Goal: Task Accomplishment & Management: Manage account settings

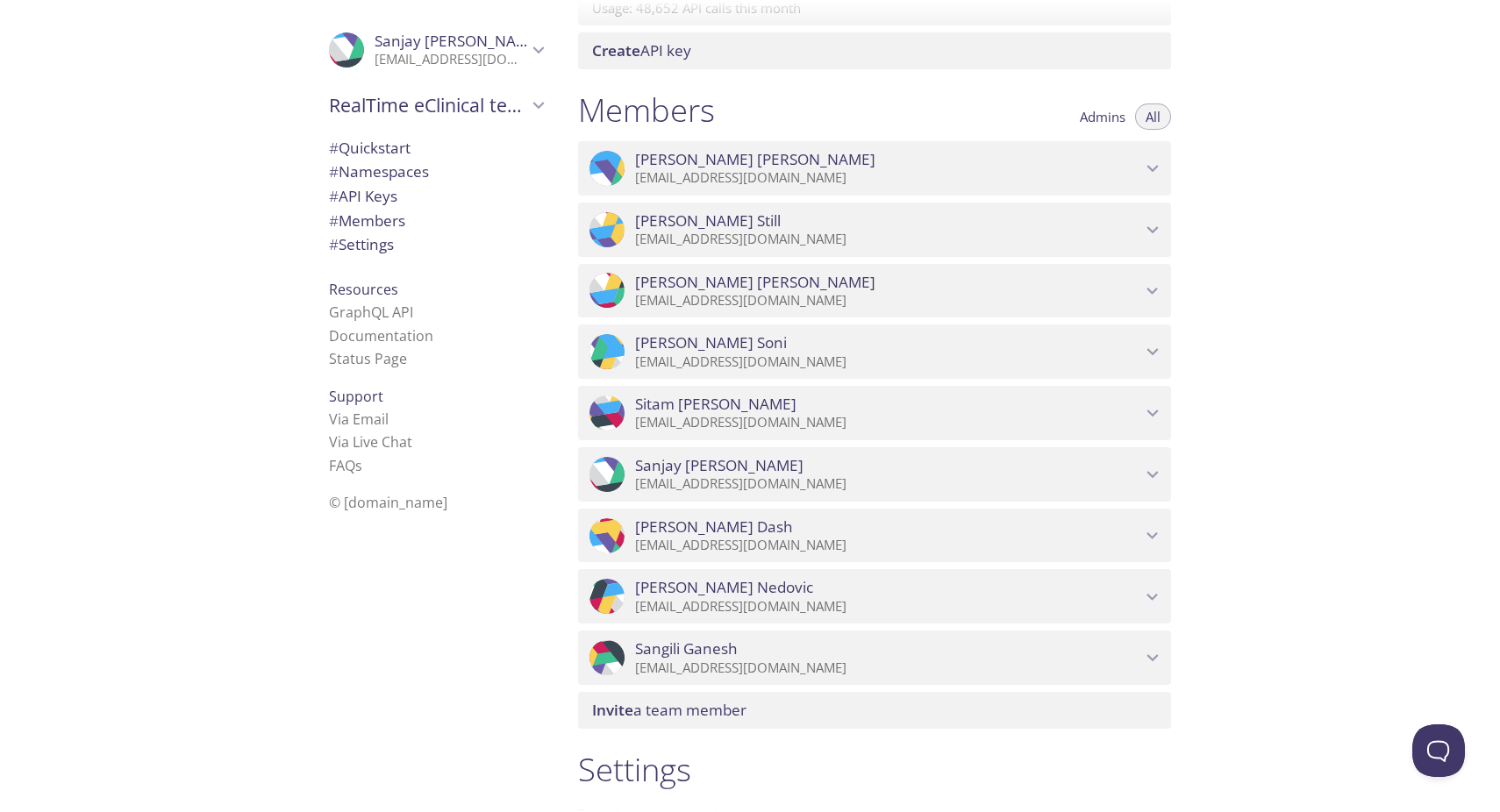
scroll to position [680, 0]
click at [396, 221] on span "# Members" at bounding box center [367, 221] width 77 height 20
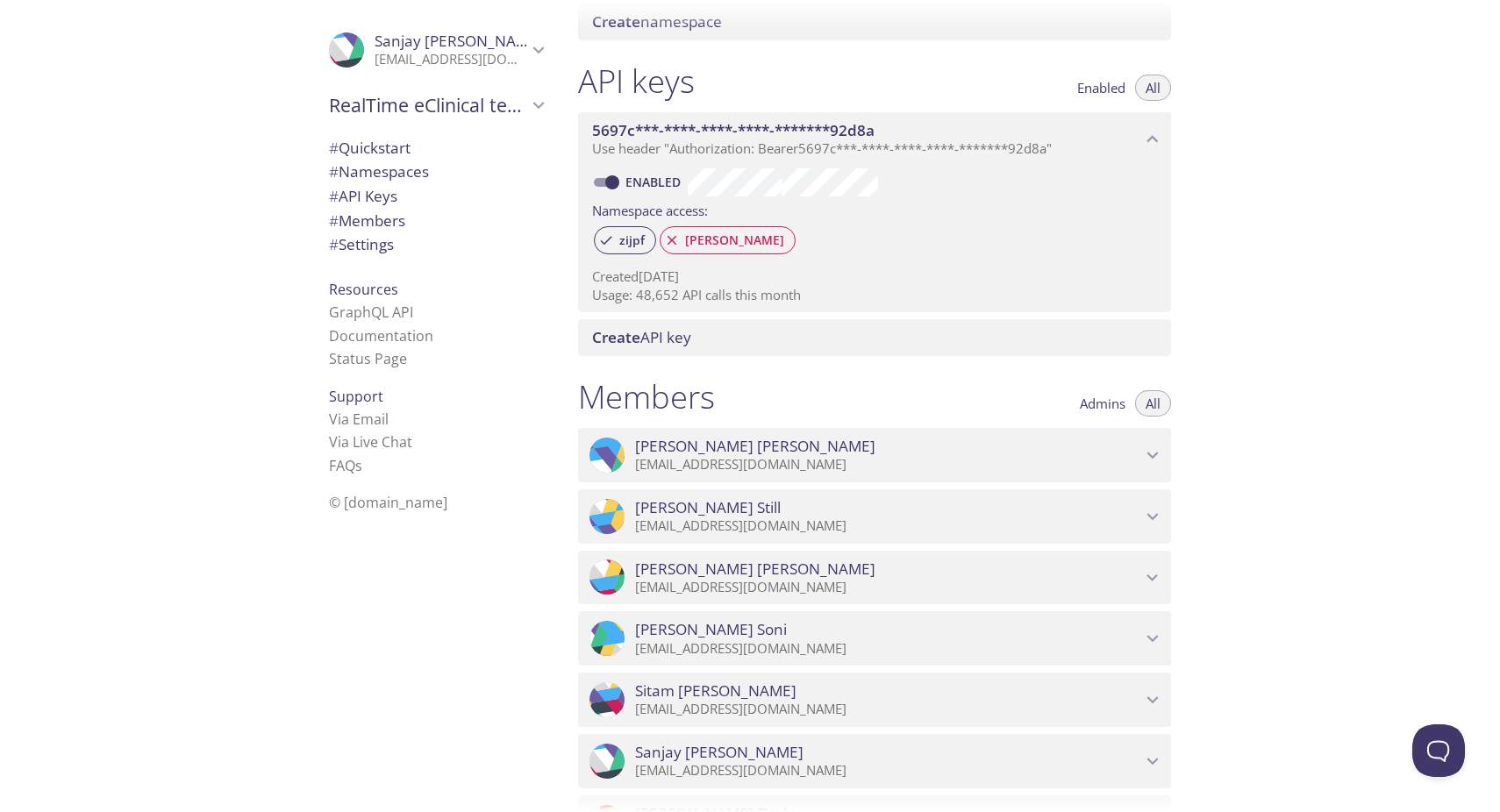
scroll to position [388, 0]
click at [1096, 406] on span "Admins" at bounding box center [1102, 406] width 46 height 0
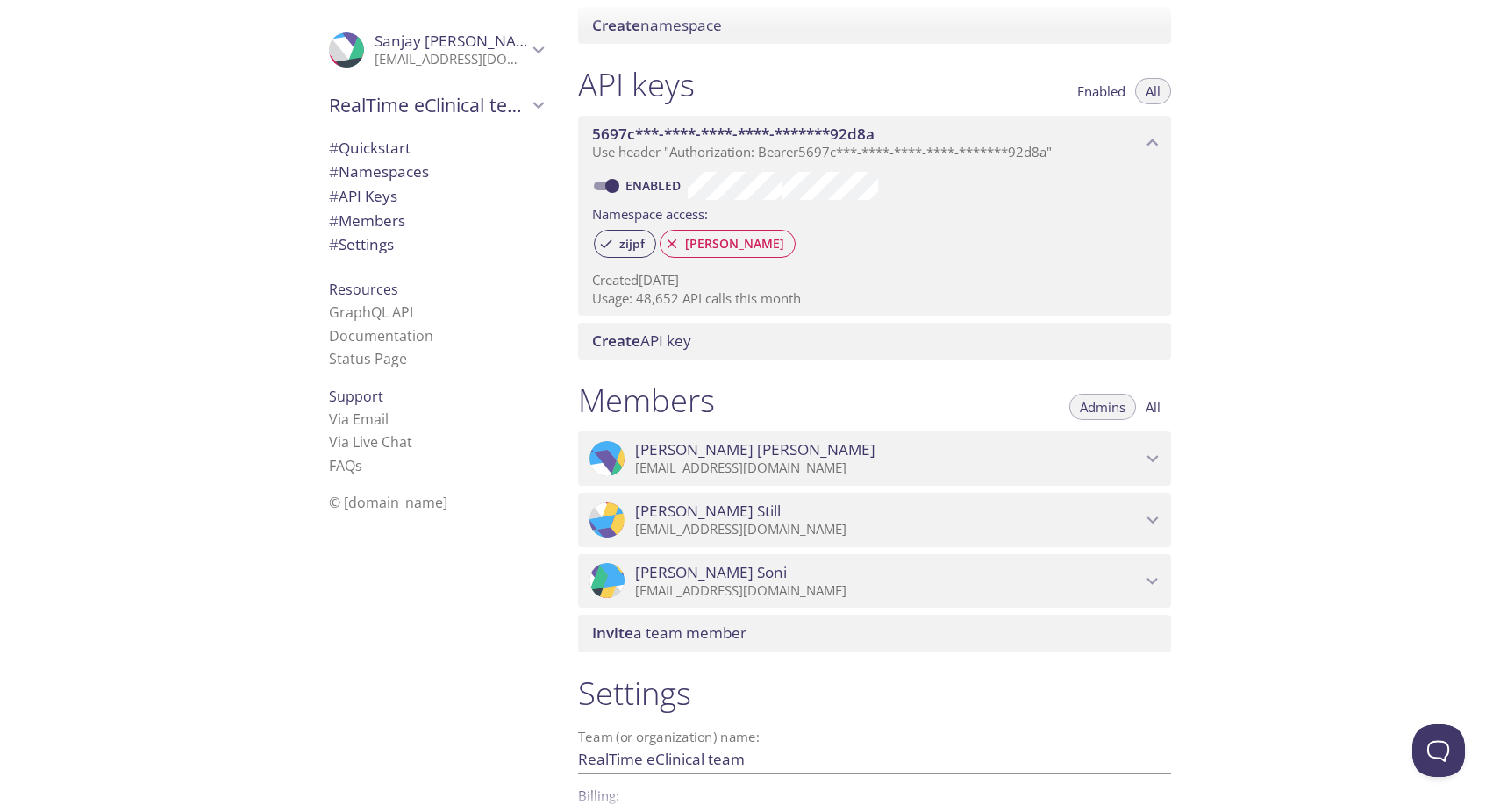
click at [1267, 385] on div "Quickstart Send a test email to [EMAIL_ADDRESS][DOMAIN_NAME] and then click her…" at bounding box center [1032, 406] width 936 height 812
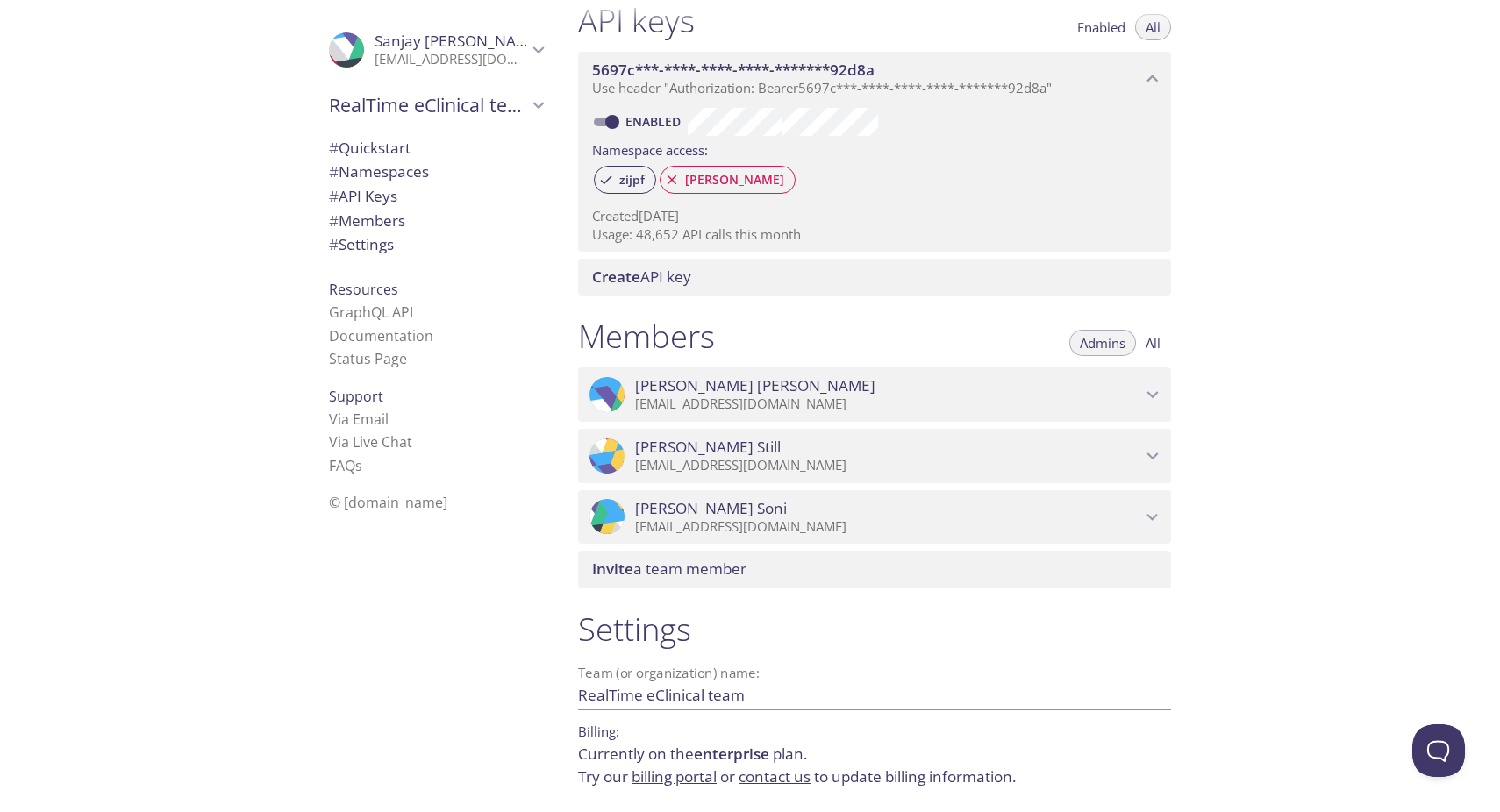
scroll to position [449, 0]
click at [376, 237] on span "# Settings" at bounding box center [361, 244] width 65 height 20
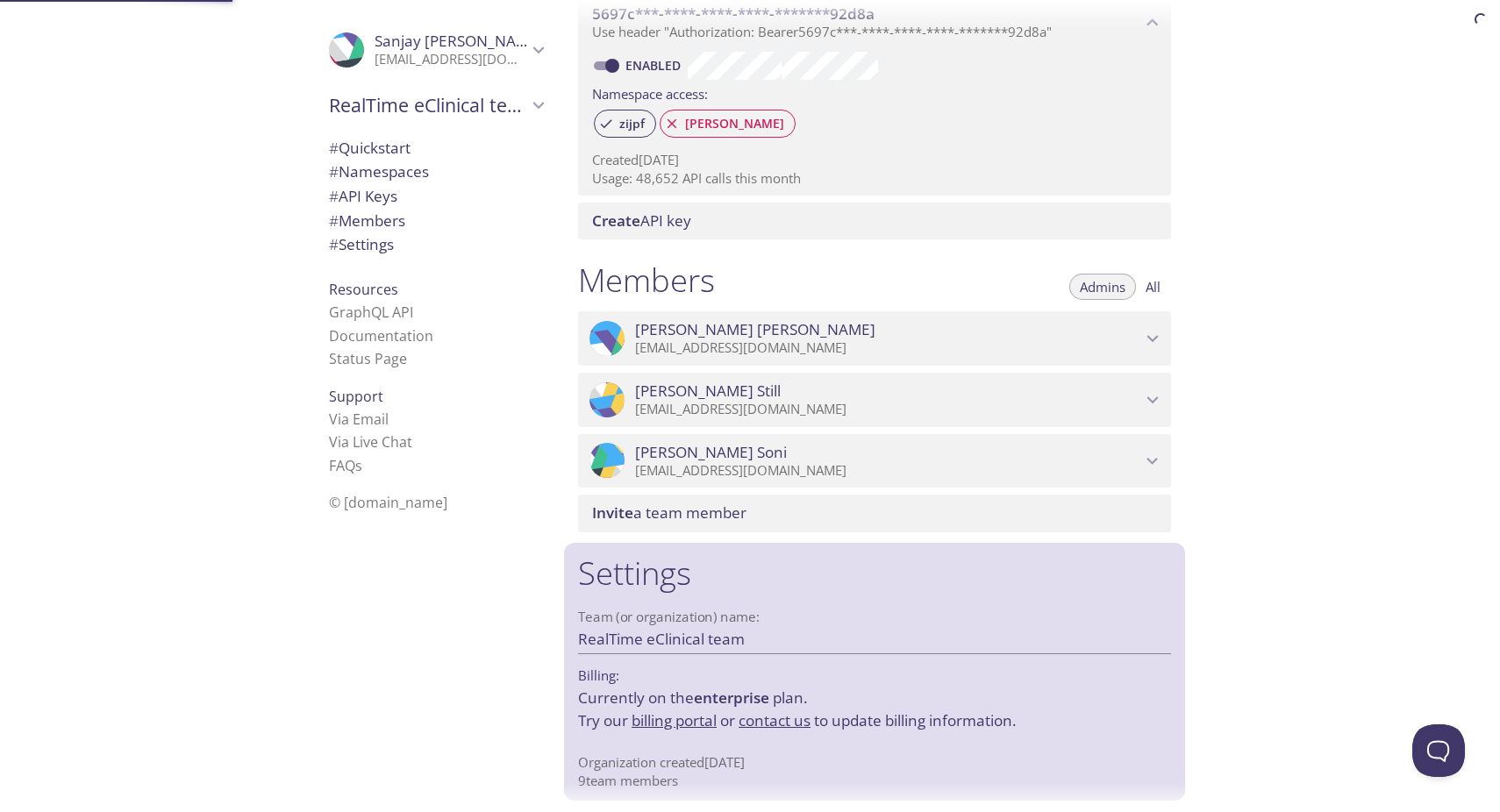
scroll to position [515, 0]
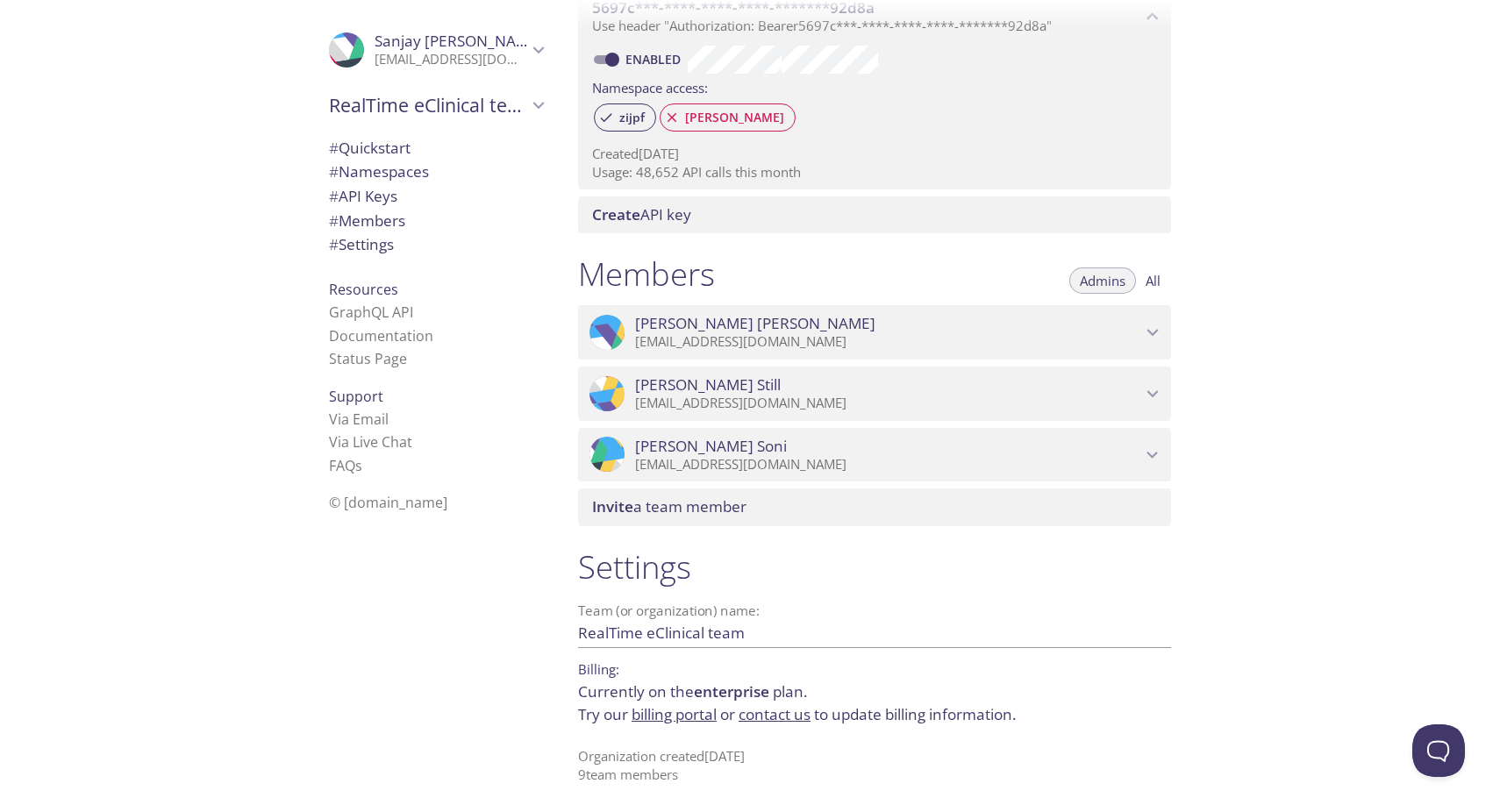
click at [540, 45] on icon "Sanjay Singh" at bounding box center [538, 49] width 23 height 23
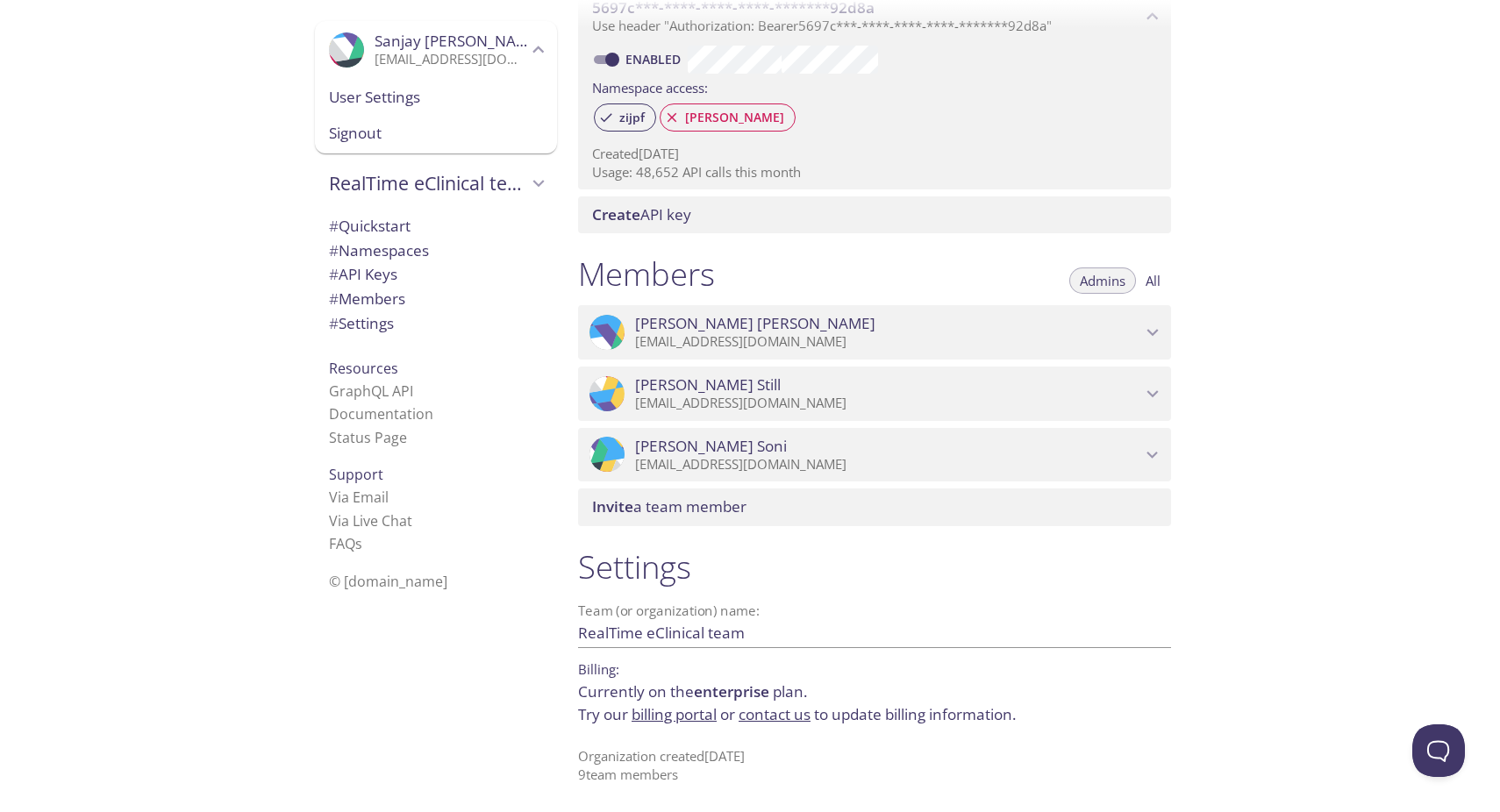
click at [449, 99] on span "User Settings" at bounding box center [436, 97] width 214 height 23
